Goal: Transaction & Acquisition: Purchase product/service

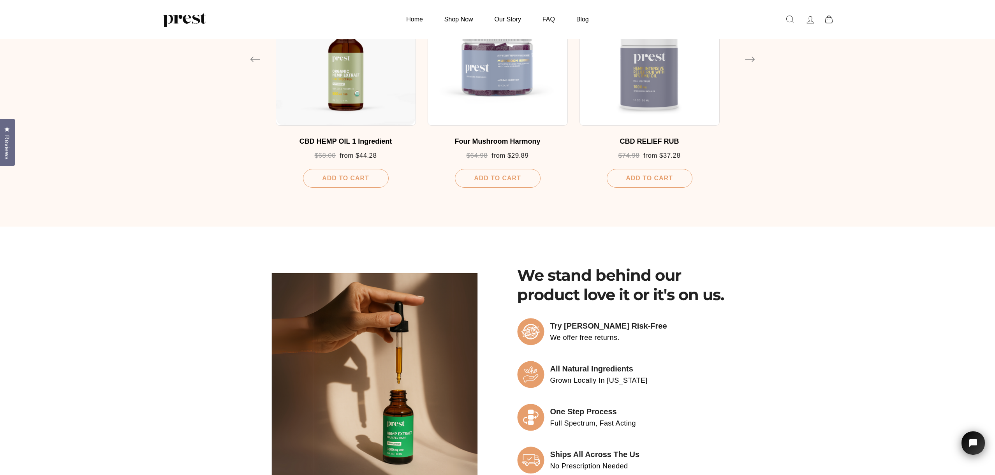
scroll to position [501, 0]
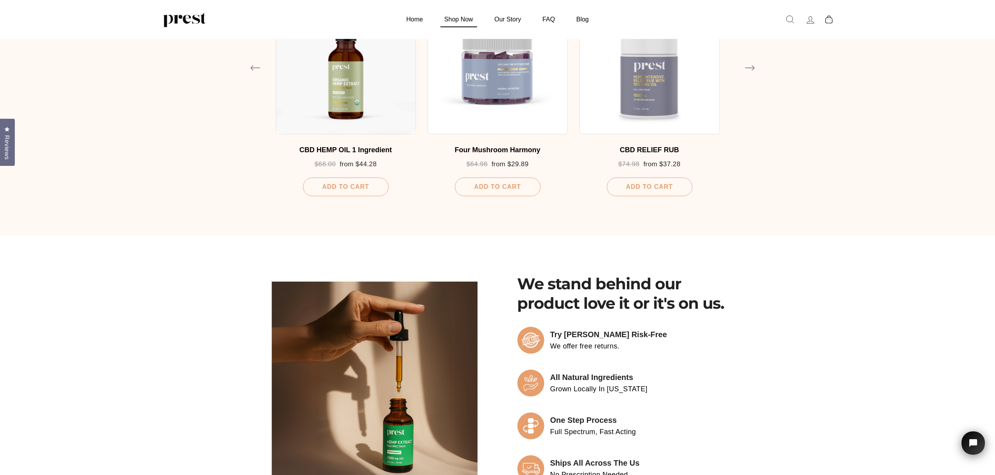
click at [461, 18] on link "Shop Now" at bounding box center [459, 19] width 48 height 15
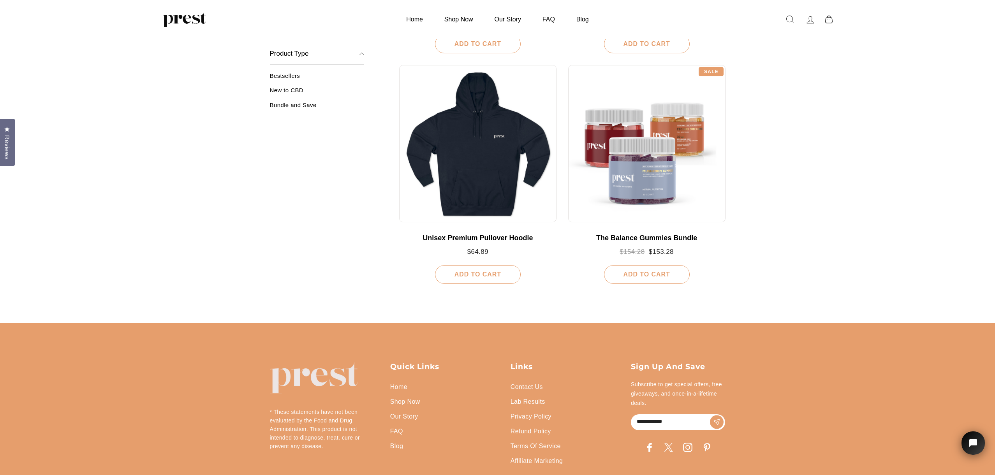
scroll to position [820, 0]
